Goal: Task Accomplishment & Management: Use online tool/utility

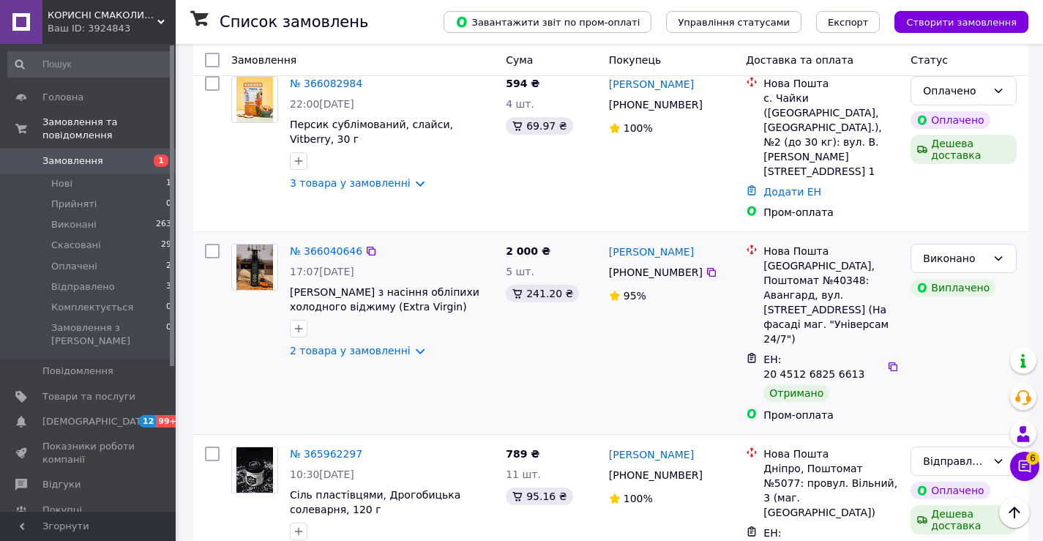
scroll to position [366, 0]
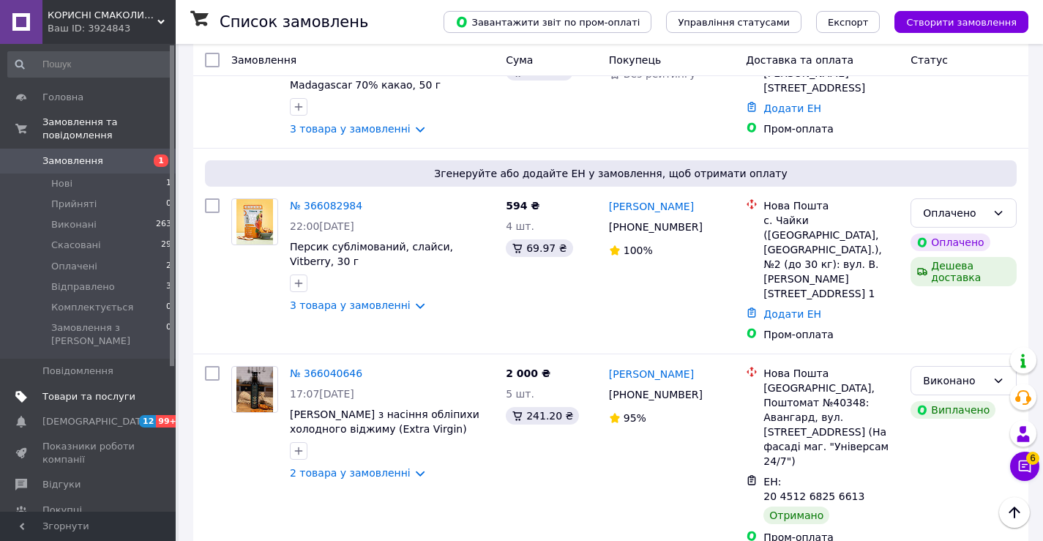
click at [100, 390] on span "Товари та послуги" at bounding box center [88, 396] width 93 height 13
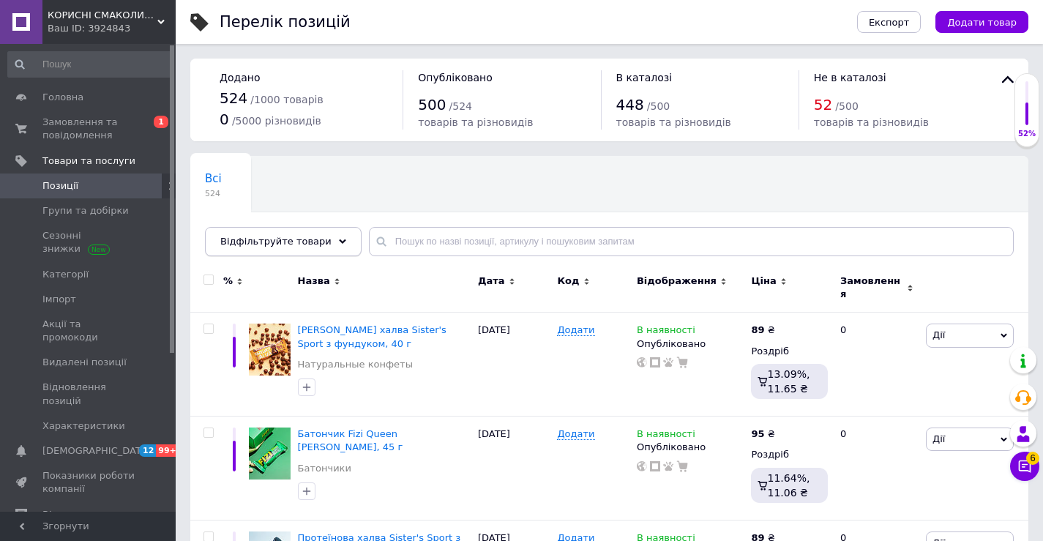
click at [305, 240] on span "Відфільтруйте товари" at bounding box center [275, 241] width 111 height 11
click at [82, 303] on span "Імпорт" at bounding box center [88, 299] width 93 height 13
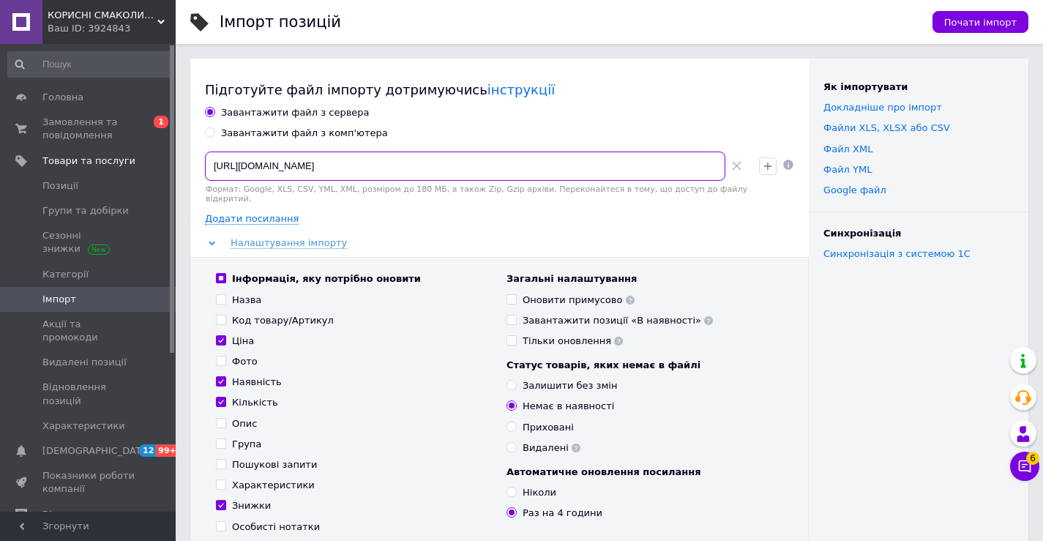
drag, startPoint x: 578, startPoint y: 162, endPoint x: 204, endPoint y: 162, distance: 373.3
click at [204, 162] on div "[URL][DOMAIN_NAME] Формат: Google, XLS, CSV, YML, XML, розміром до 180 МБ, а та…" at bounding box center [476, 178] width 554 height 64
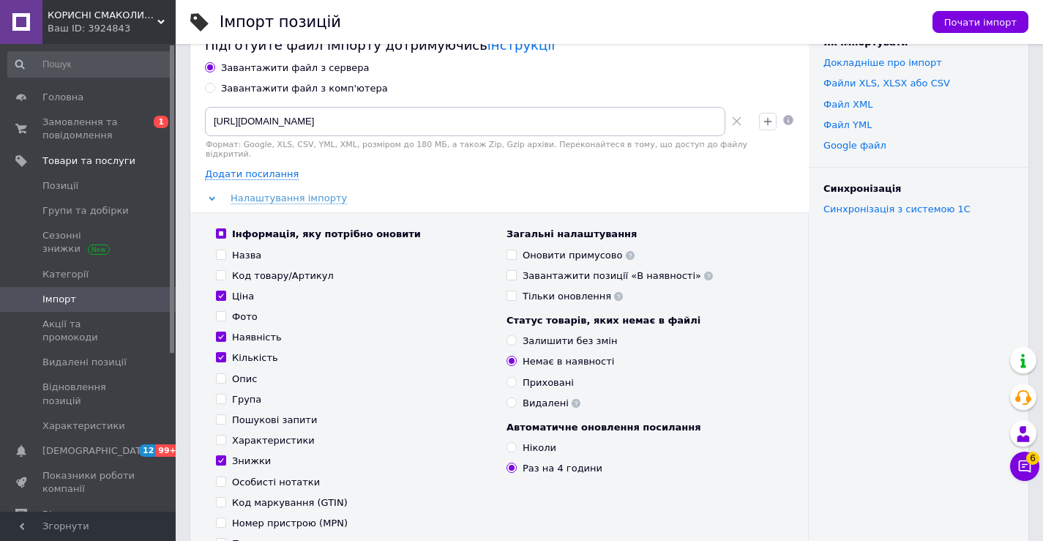
scroll to position [73, 0]
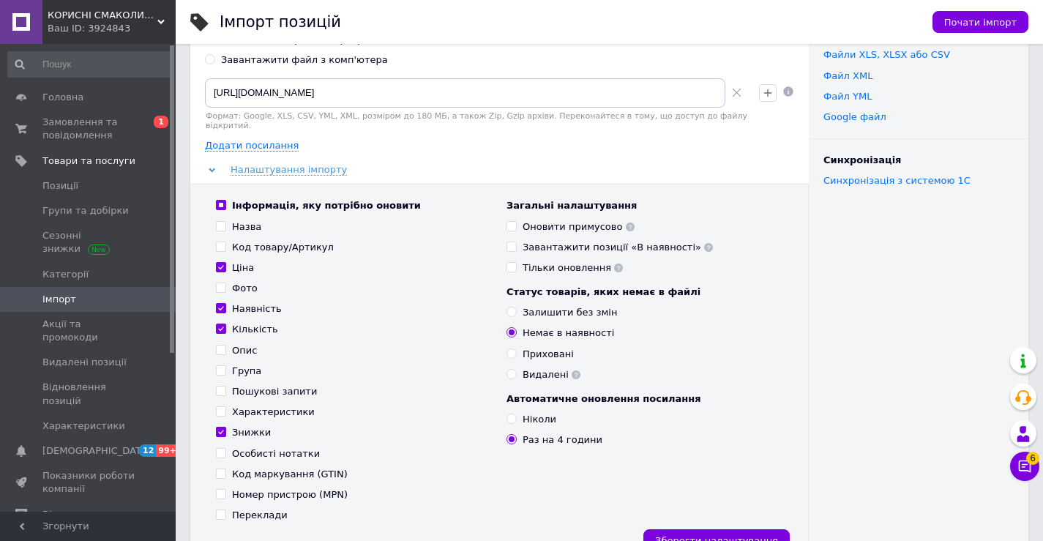
click at [220, 262] on input "Ціна" at bounding box center [221, 267] width 10 height 10
checkbox input "false"
click at [223, 427] on input "Знижки" at bounding box center [221, 432] width 10 height 10
click at [220, 427] on input "Знижки" at bounding box center [221, 432] width 10 height 10
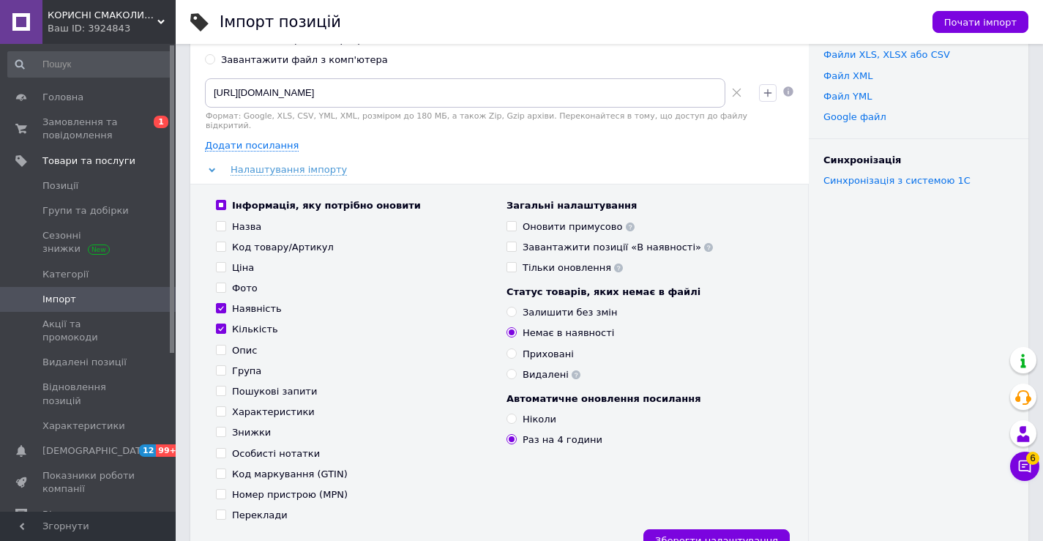
checkbox input "false"
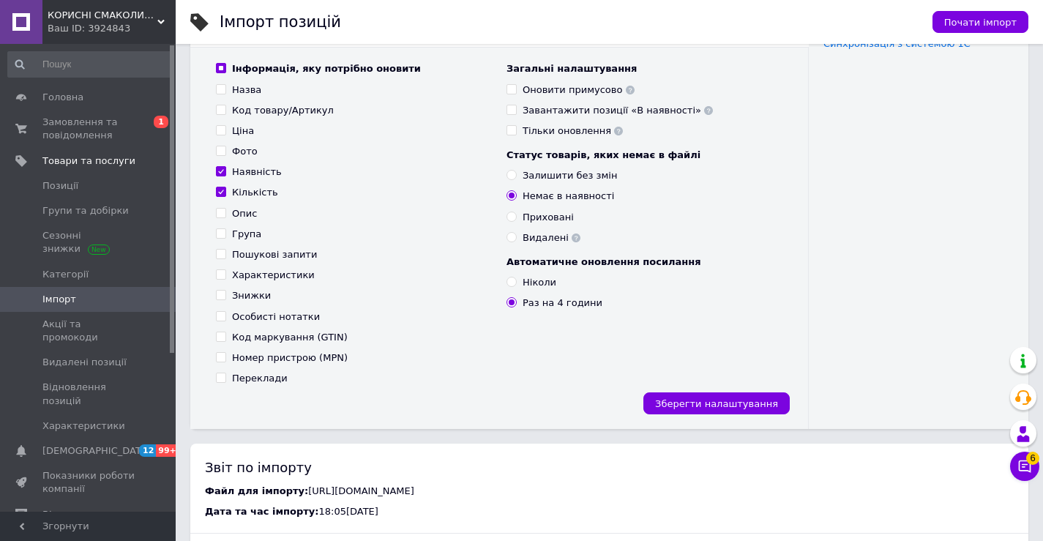
scroll to position [220, 0]
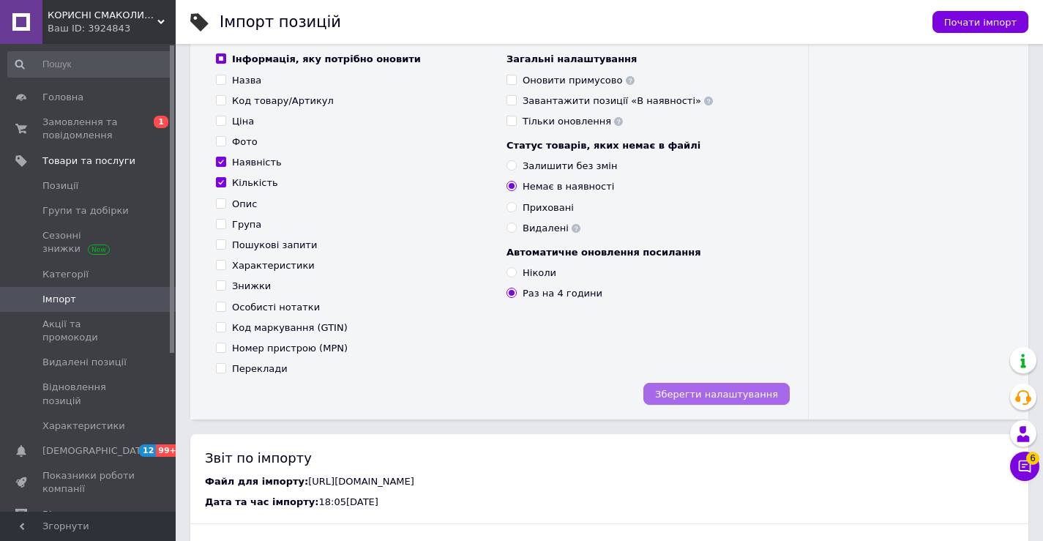
click at [704, 389] on span "Зберегти налаштування" at bounding box center [716, 394] width 123 height 11
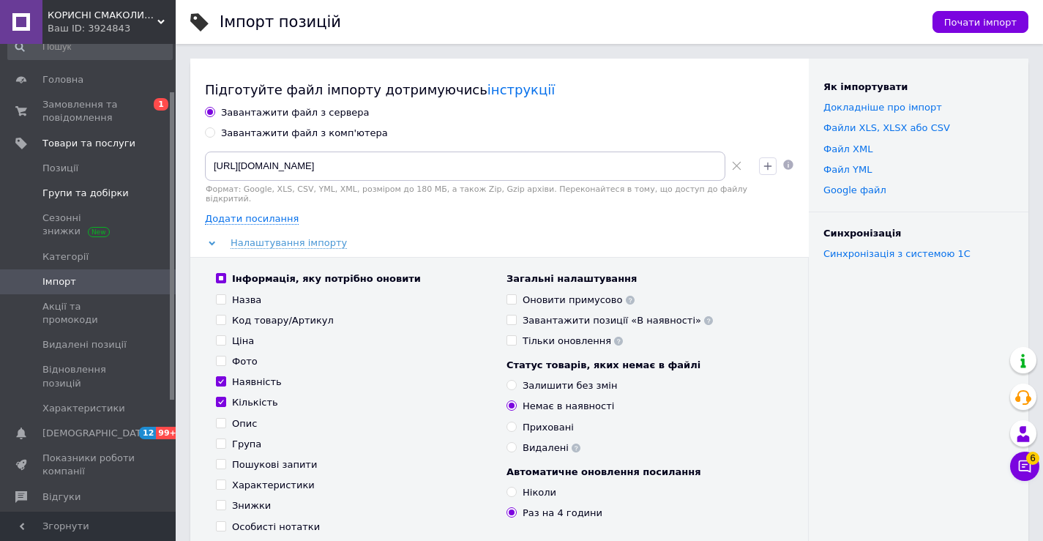
scroll to position [0, 0]
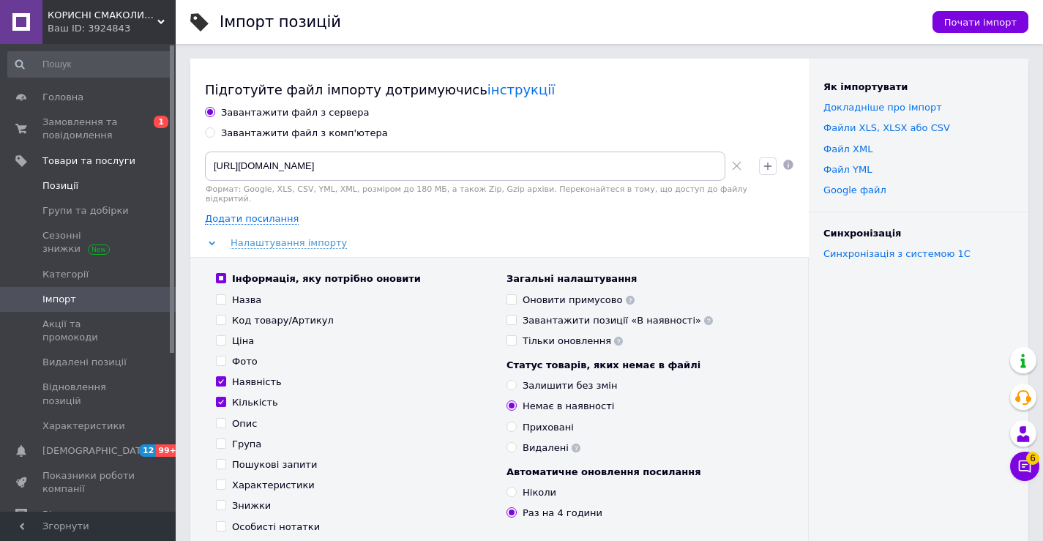
click at [64, 190] on span "Позиції" at bounding box center [60, 185] width 36 height 13
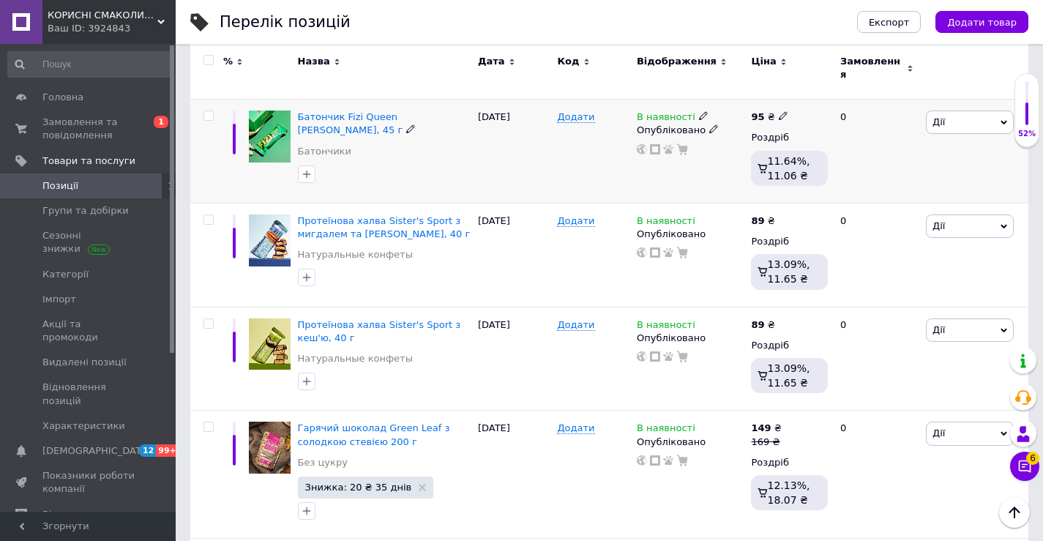
scroll to position [439, 0]
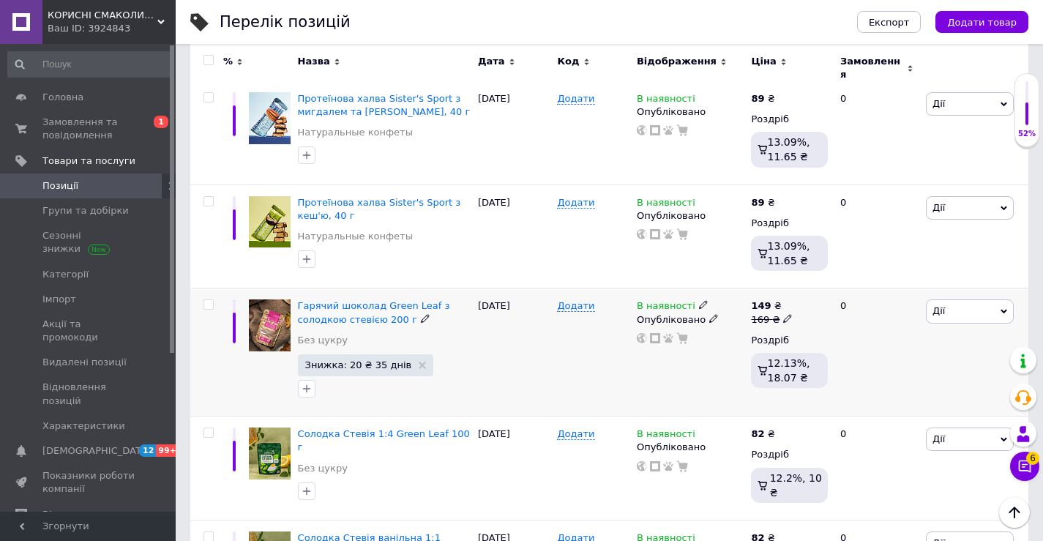
click at [783, 314] on icon at bounding box center [787, 318] width 9 height 9
click at [782, 299] on div "149 ₴" at bounding box center [772, 305] width 42 height 13
click at [771, 299] on div "149 ₴" at bounding box center [772, 305] width 42 height 13
click at [373, 300] on span "Гарячий шоколад Green Leaf з солодкою стевією 200 г" at bounding box center [374, 312] width 152 height 24
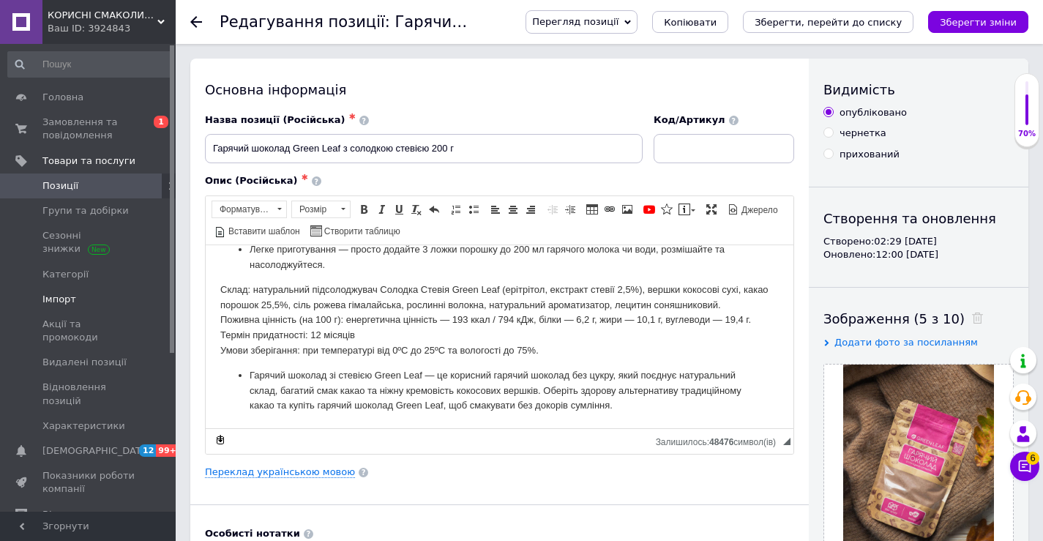
click at [70, 299] on span "Імпорт" at bounding box center [59, 299] width 34 height 13
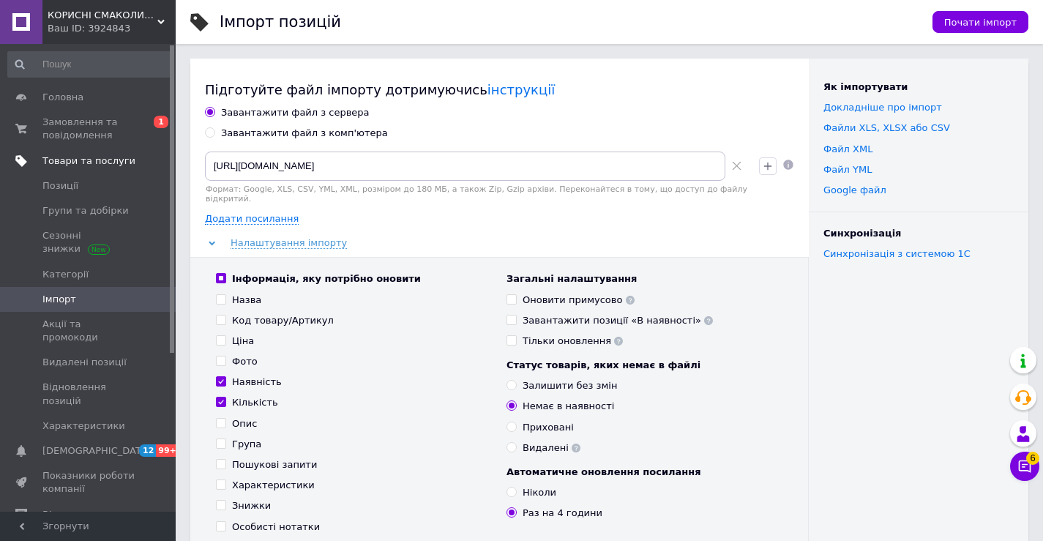
click at [70, 162] on span "Товари та послуги" at bounding box center [88, 160] width 93 height 13
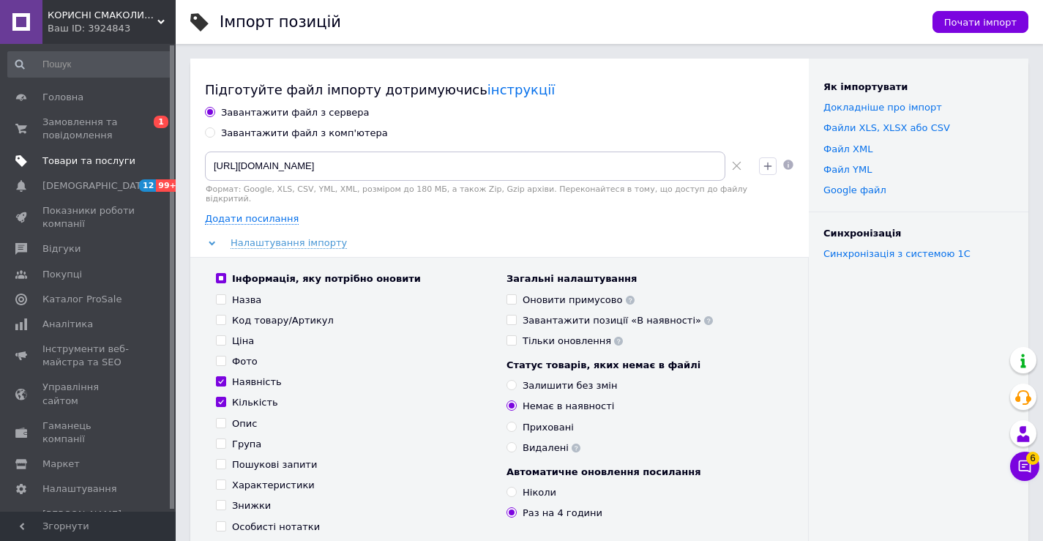
click at [67, 160] on span "Товари та послуги" at bounding box center [88, 160] width 93 height 13
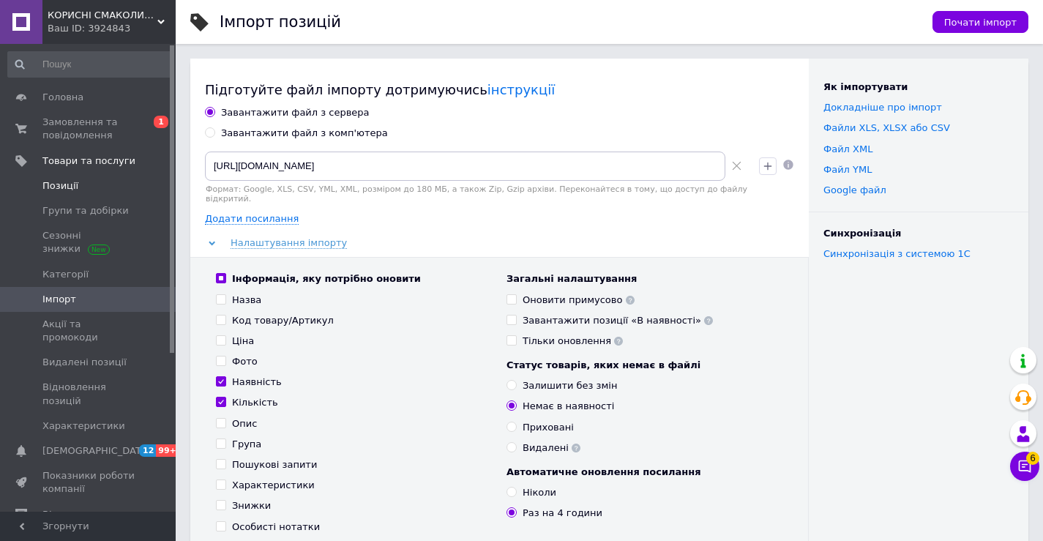
click at [56, 190] on span "Позиції" at bounding box center [60, 185] width 36 height 13
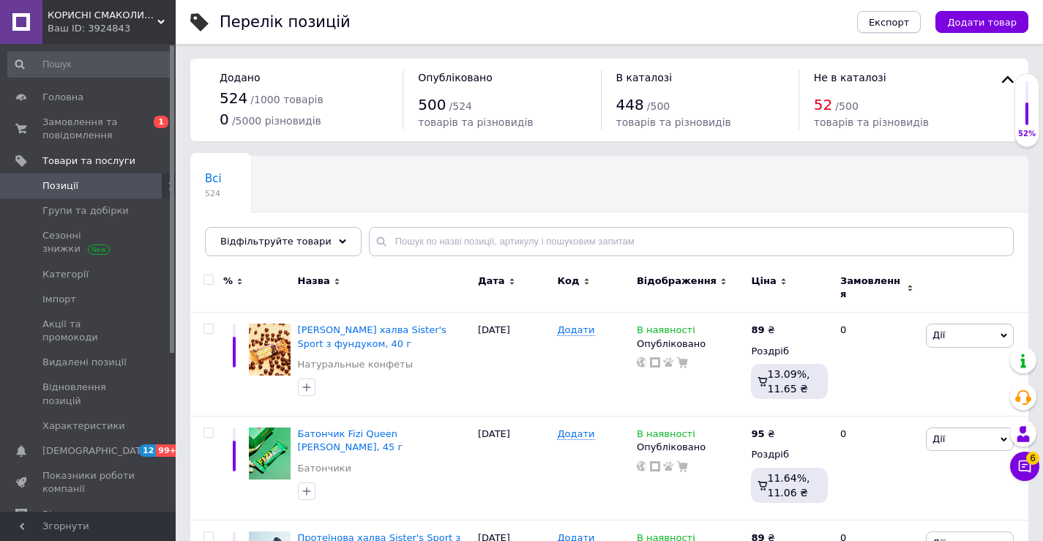
click at [896, 27] on span "Експорт" at bounding box center [889, 22] width 41 height 11
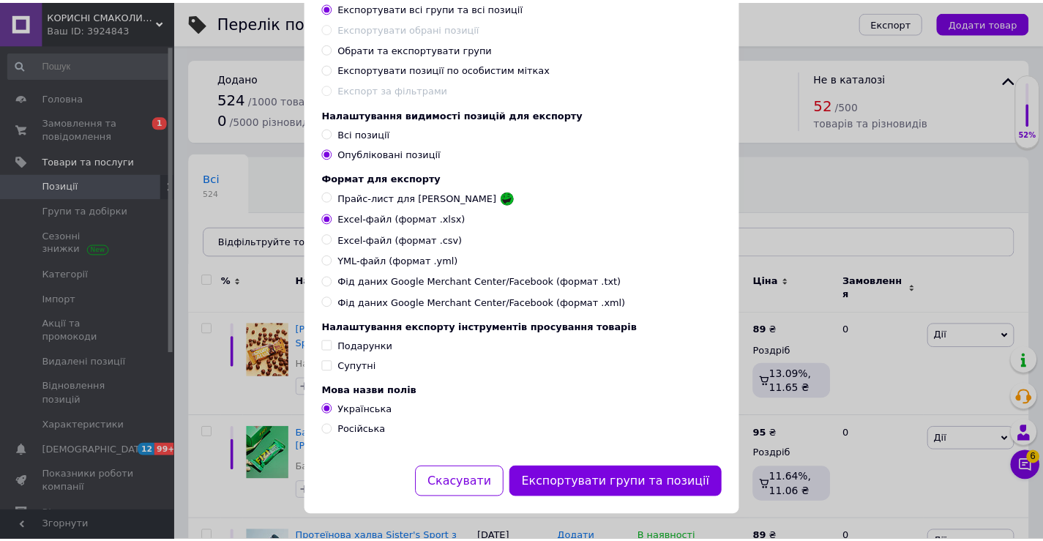
scroll to position [122, 0]
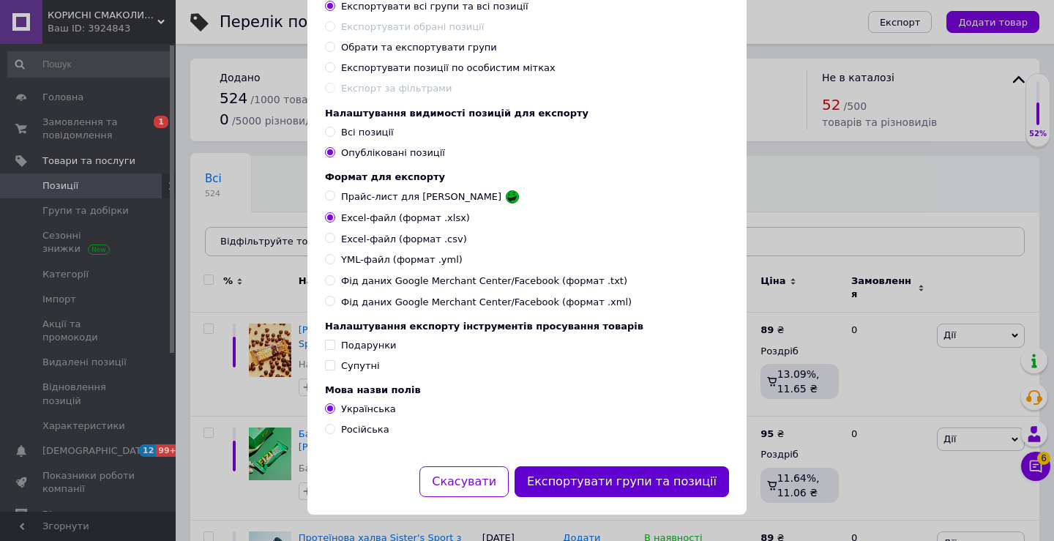
click at [628, 480] on button "Експортувати групи та позиції" at bounding box center [622, 481] width 214 height 31
